Goal: Check status: Check status

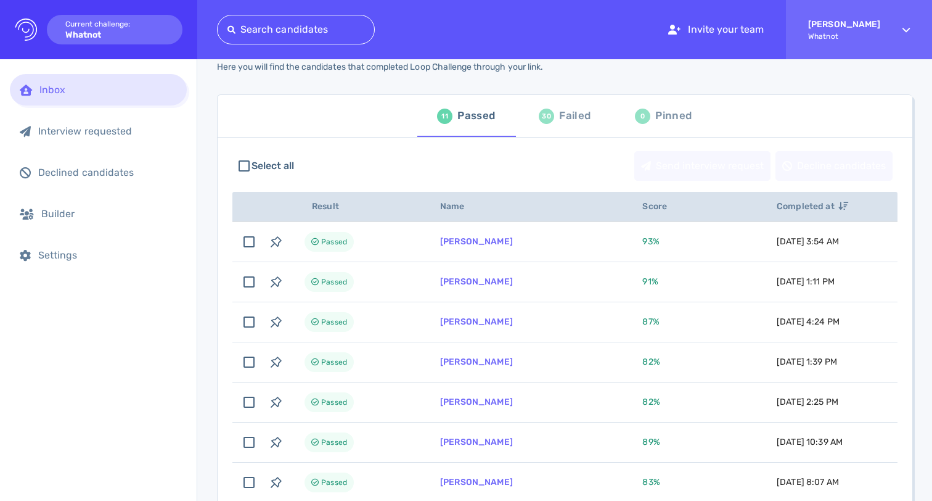
scroll to position [92, 0]
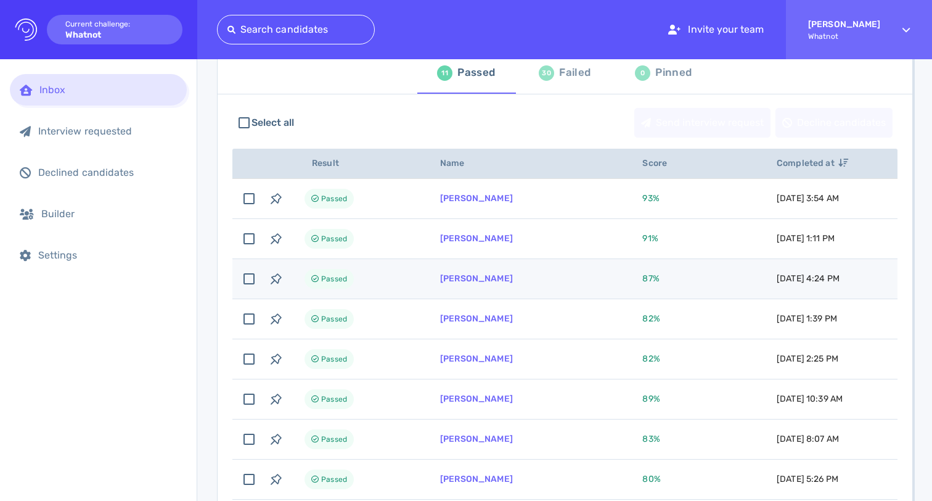
click at [375, 273] on td "Passed" at bounding box center [358, 279] width 136 height 40
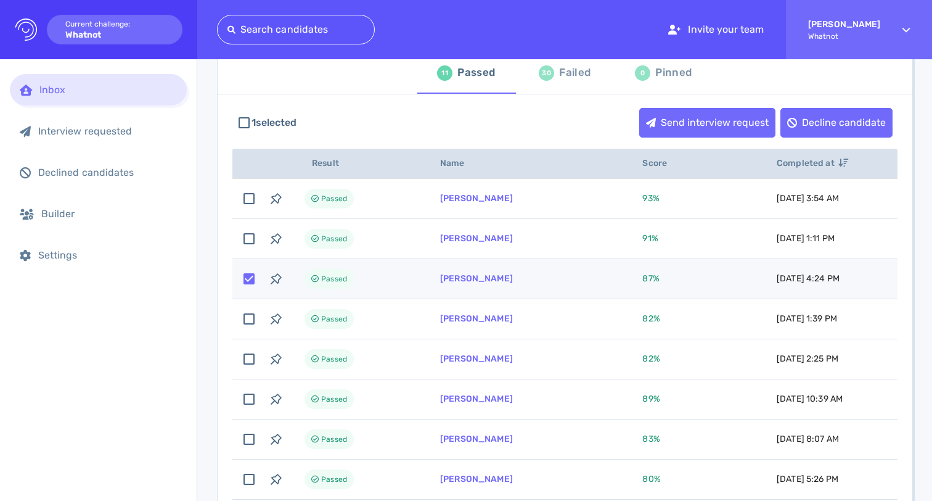
click at [375, 273] on td "Passed" at bounding box center [358, 279] width 136 height 40
checkbox input "false"
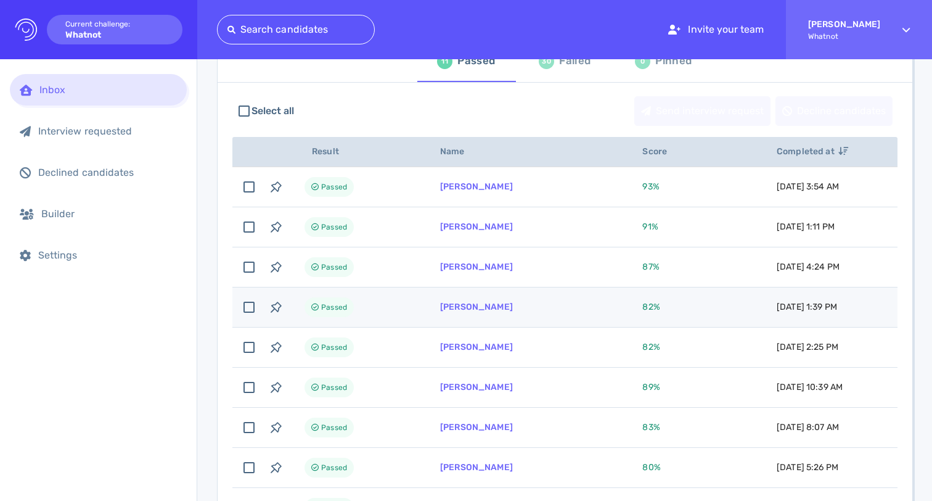
scroll to position [0, 0]
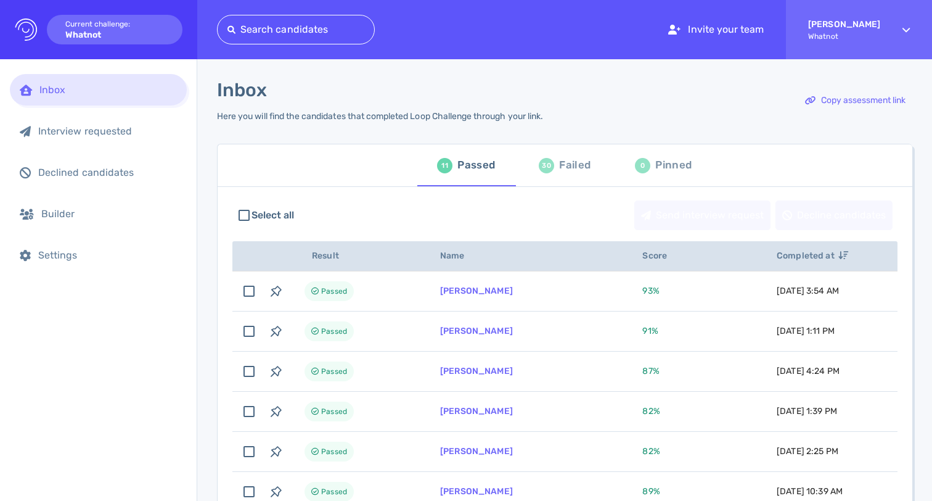
click at [559, 171] on div "Failed" at bounding box center [574, 165] width 31 height 18
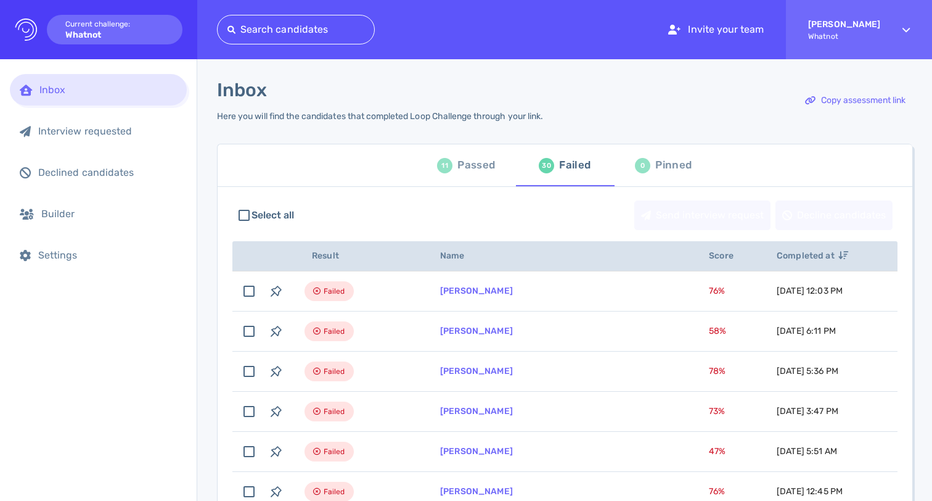
click at [509, 152] on button "11 Passed" at bounding box center [466, 165] width 99 height 42
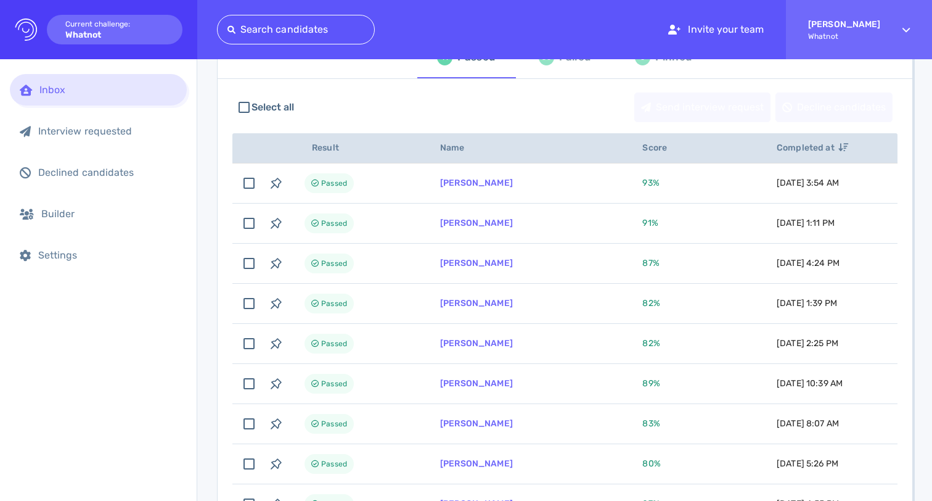
scroll to position [142, 0]
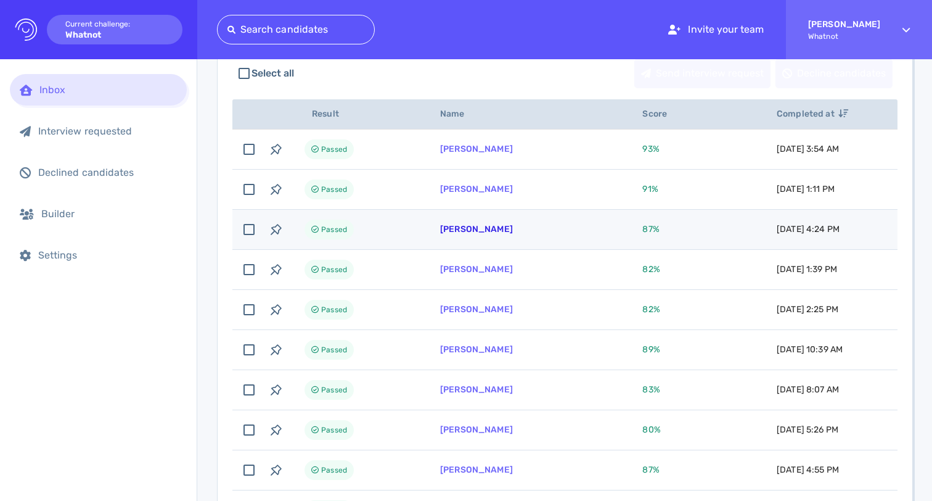
click at [469, 229] on link "[PERSON_NAME]" at bounding box center [476, 229] width 73 height 10
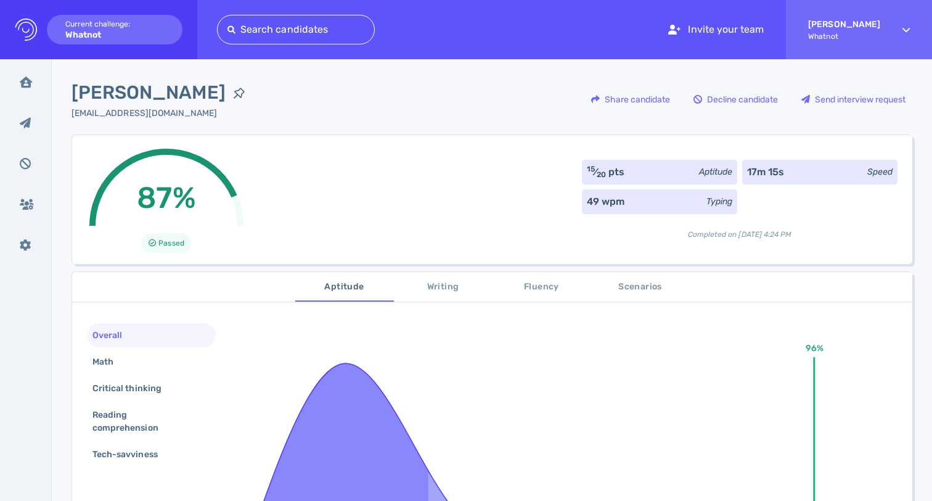
click at [146, 95] on span "[PERSON_NAME]" at bounding box center [149, 93] width 154 height 28
copy div "[PERSON_NAME]"
